Goal: Check status: Check status

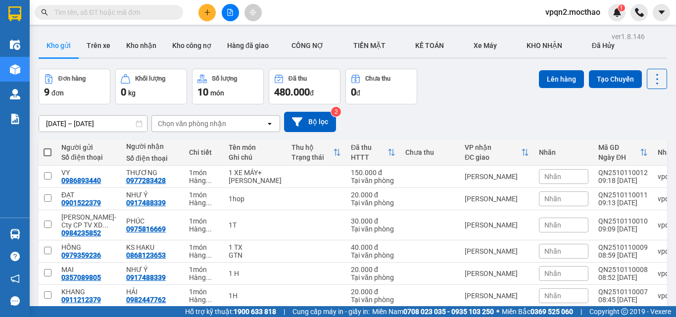
paste input "0933236468"
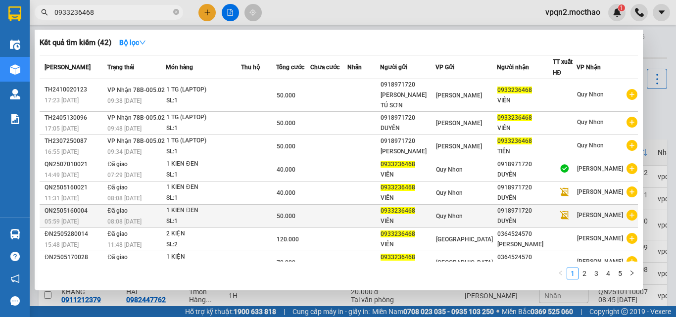
scroll to position [50, 0]
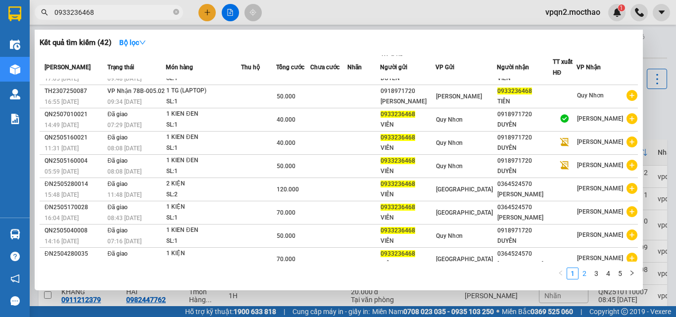
type input "0933236468"
click at [587, 273] on link "2" at bounding box center [584, 273] width 11 height 11
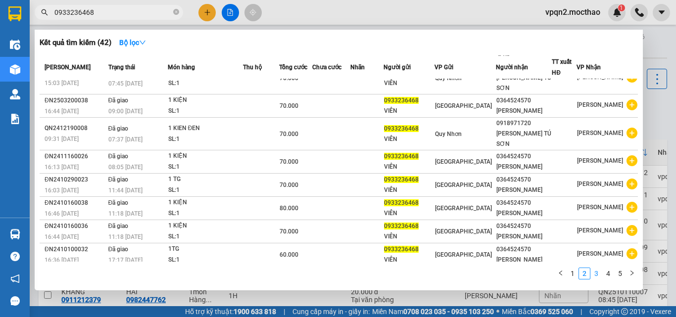
click at [598, 272] on link "3" at bounding box center [596, 273] width 11 height 11
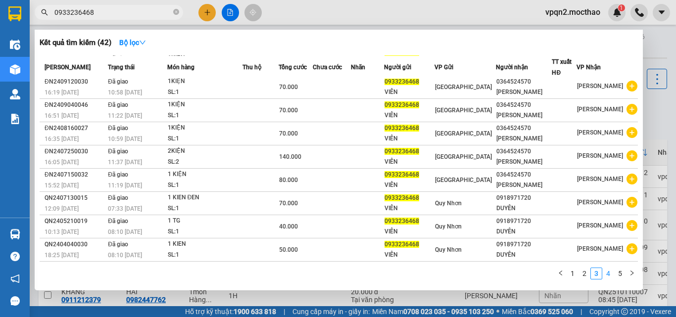
click at [606, 273] on link "4" at bounding box center [608, 273] width 11 height 11
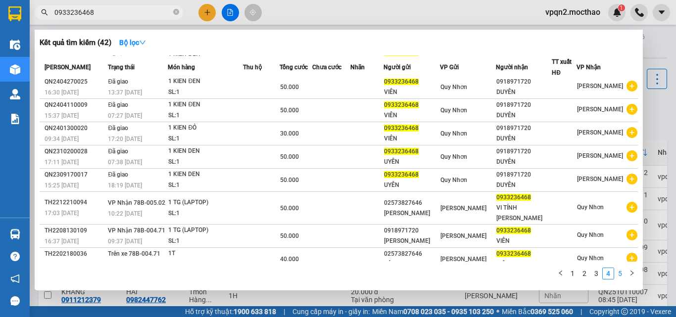
click at [615, 272] on link "5" at bounding box center [619, 273] width 11 height 11
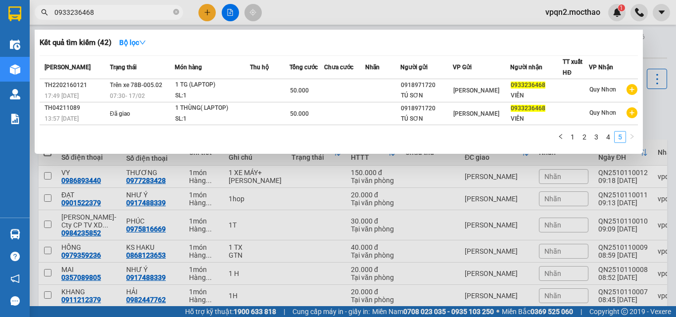
scroll to position [0, 0]
click at [570, 140] on link "1" at bounding box center [572, 137] width 11 height 11
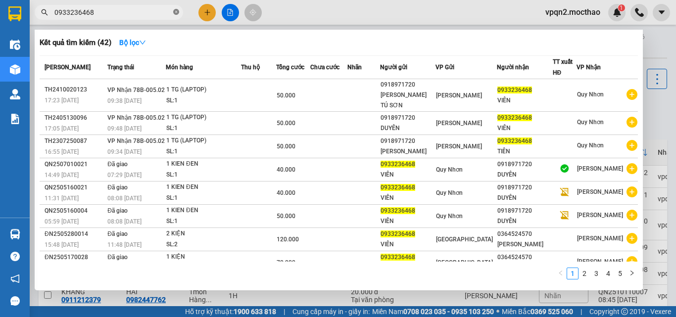
click at [177, 12] on icon "close-circle" at bounding box center [176, 12] width 6 height 6
